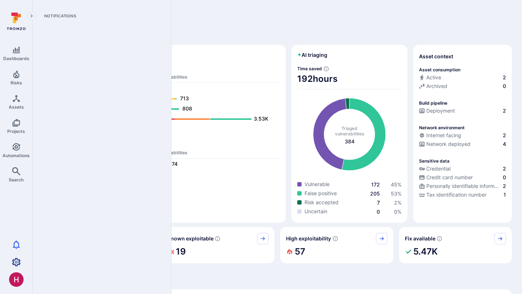
click at [20, 258] on link "Settings" at bounding box center [16, 262] width 32 height 14
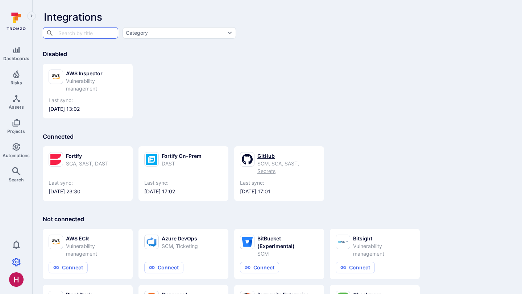
click at [256, 181] on span "Last sync:" at bounding box center [279, 182] width 78 height 7
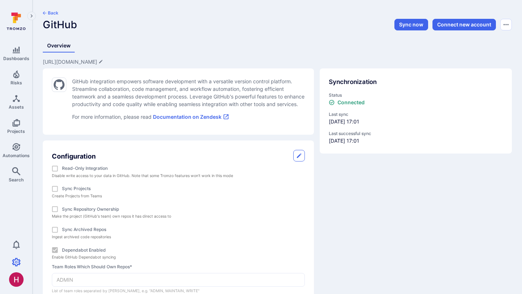
scroll to position [30, 0]
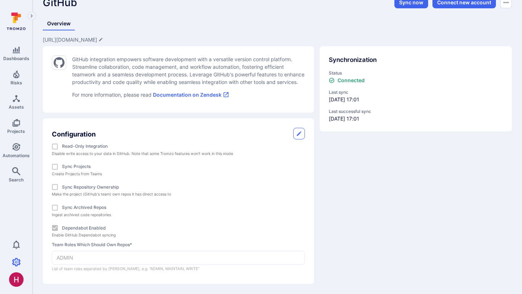
click at [239, 18] on div "Overview" at bounding box center [277, 23] width 469 height 13
